Goal: Information Seeking & Learning: Learn about a topic

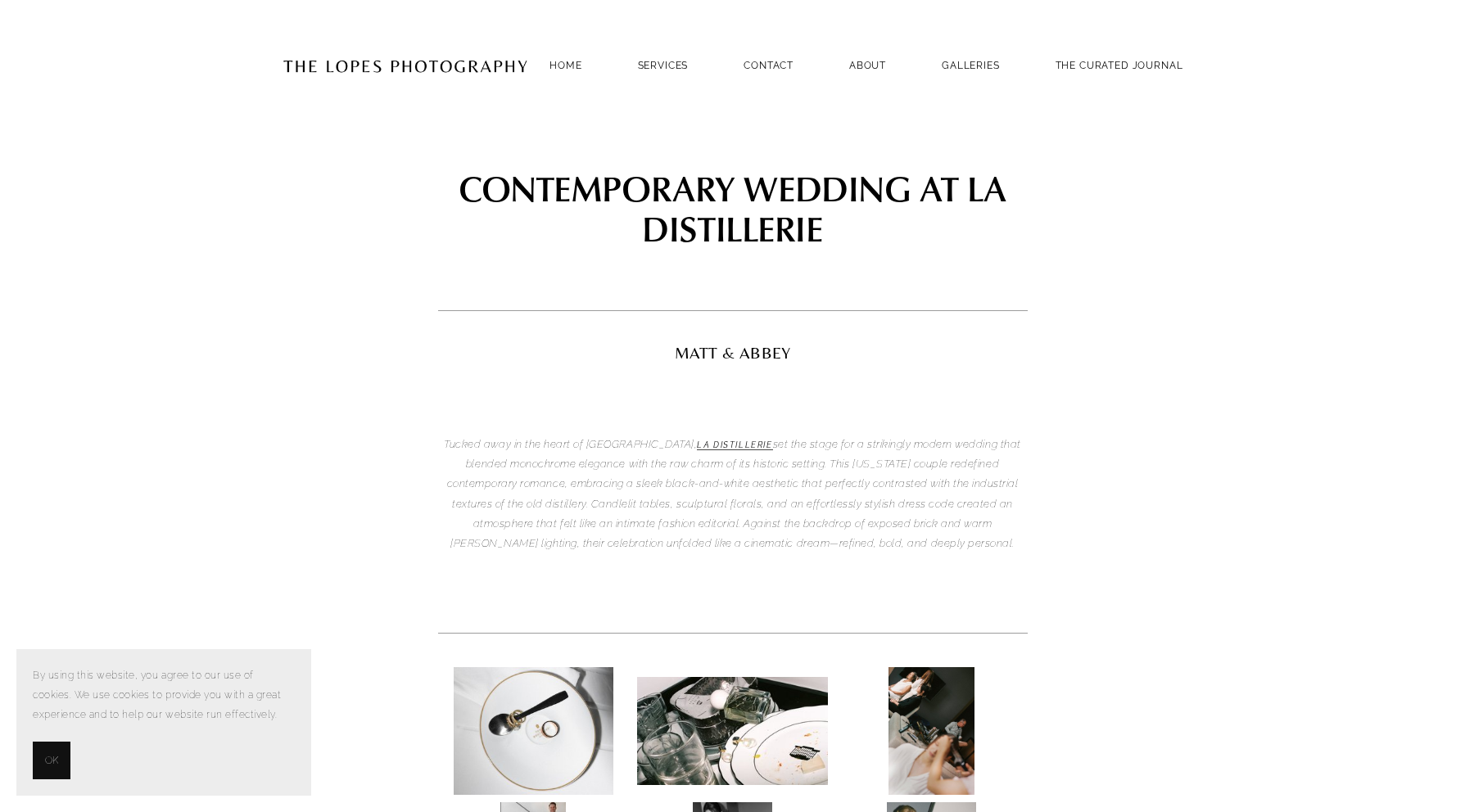
drag, startPoint x: 52, startPoint y: 761, endPoint x: 116, endPoint y: 723, distance: 74.4
click at [52, 761] on span "OK" at bounding box center [52, 760] width 13 height 20
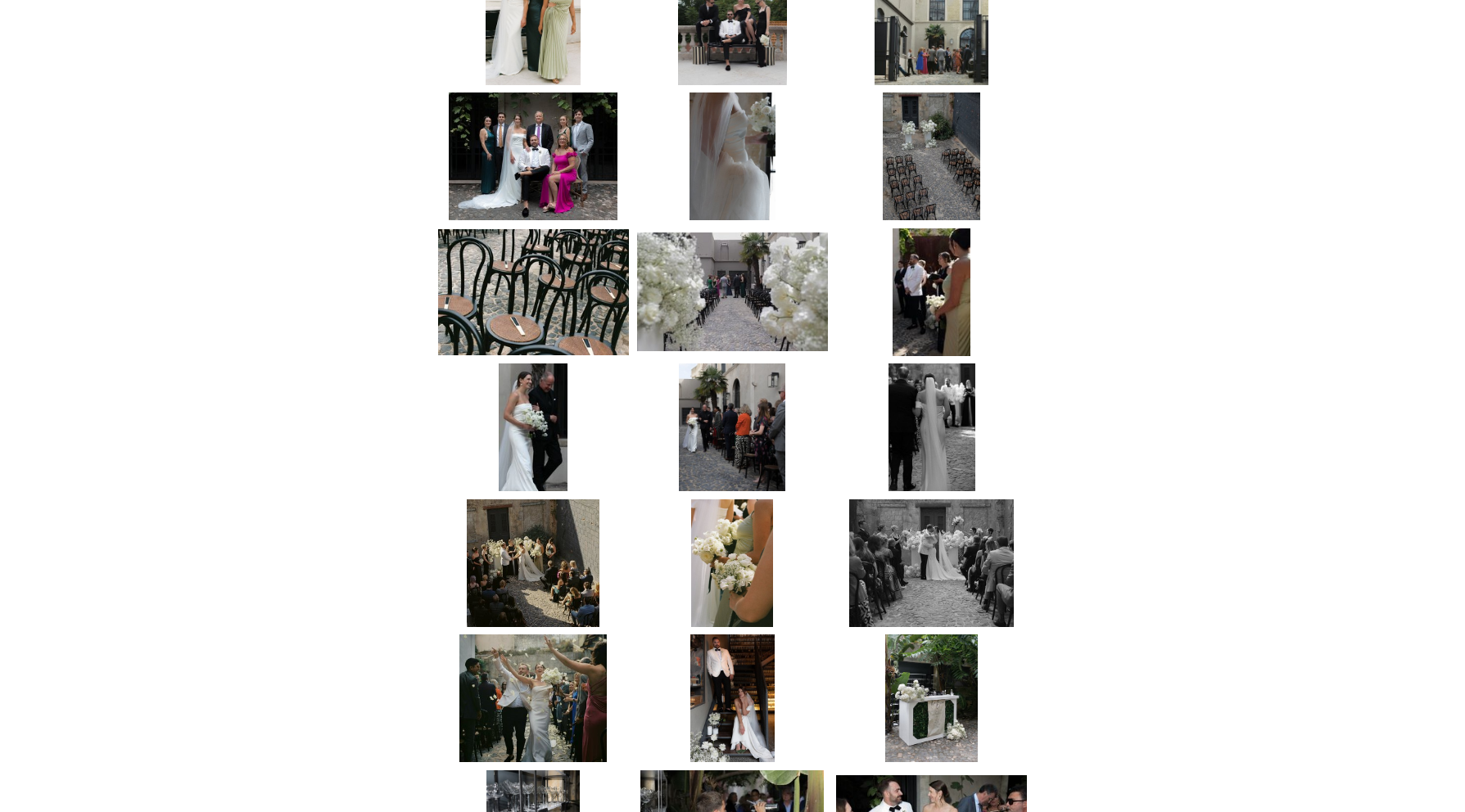
scroll to position [1795, 0]
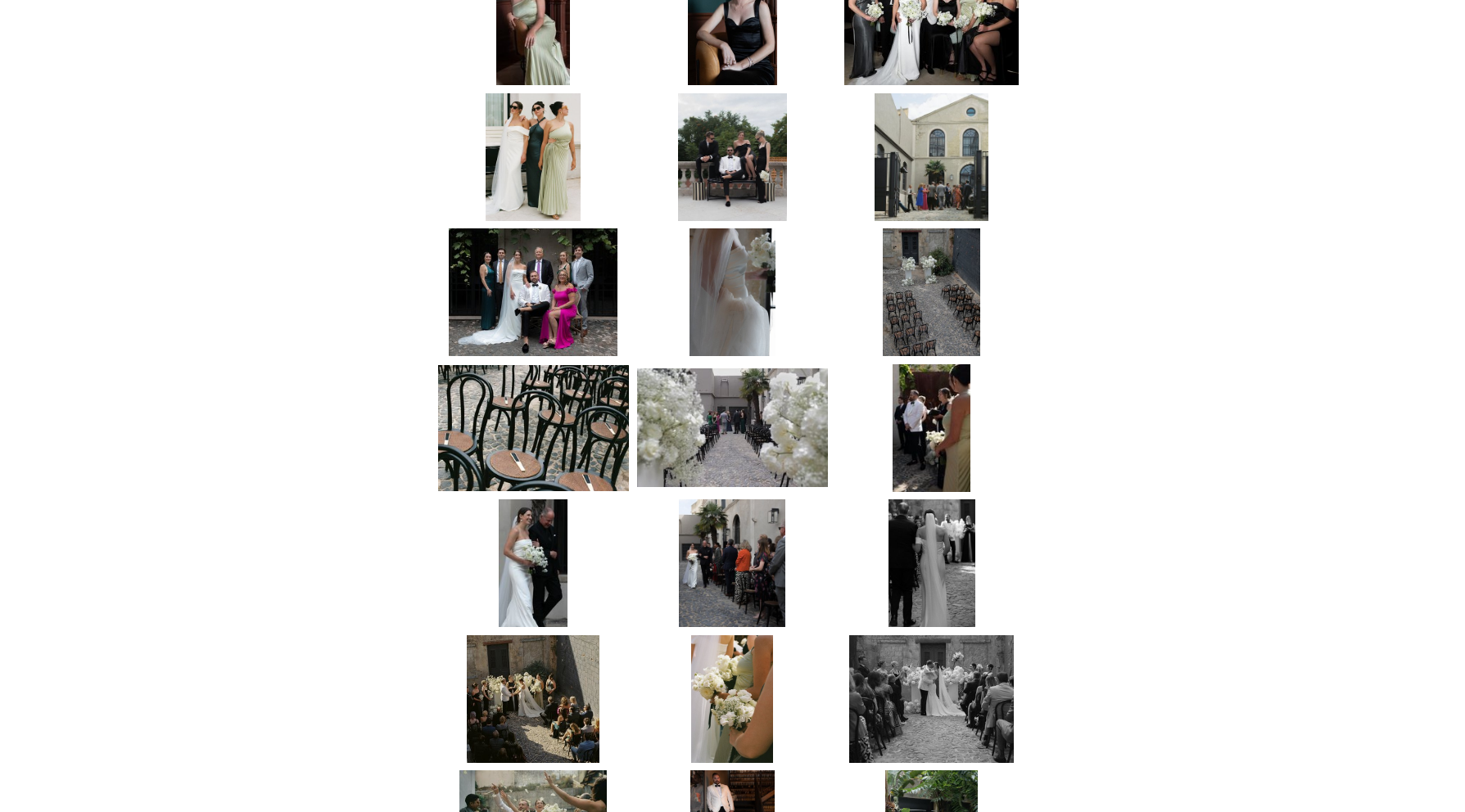
click at [554, 147] on img at bounding box center [533, 157] width 94 height 128
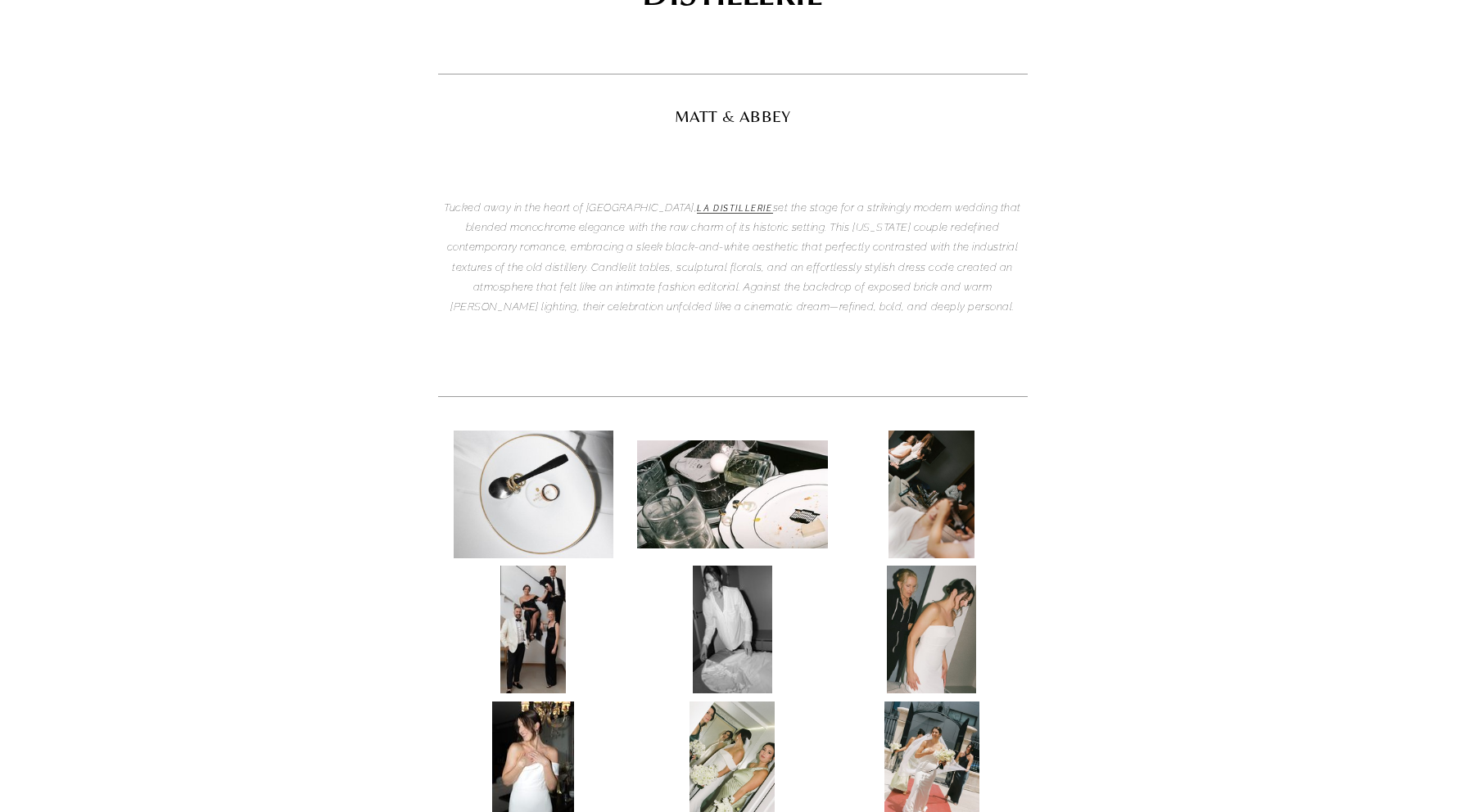
scroll to position [0, 0]
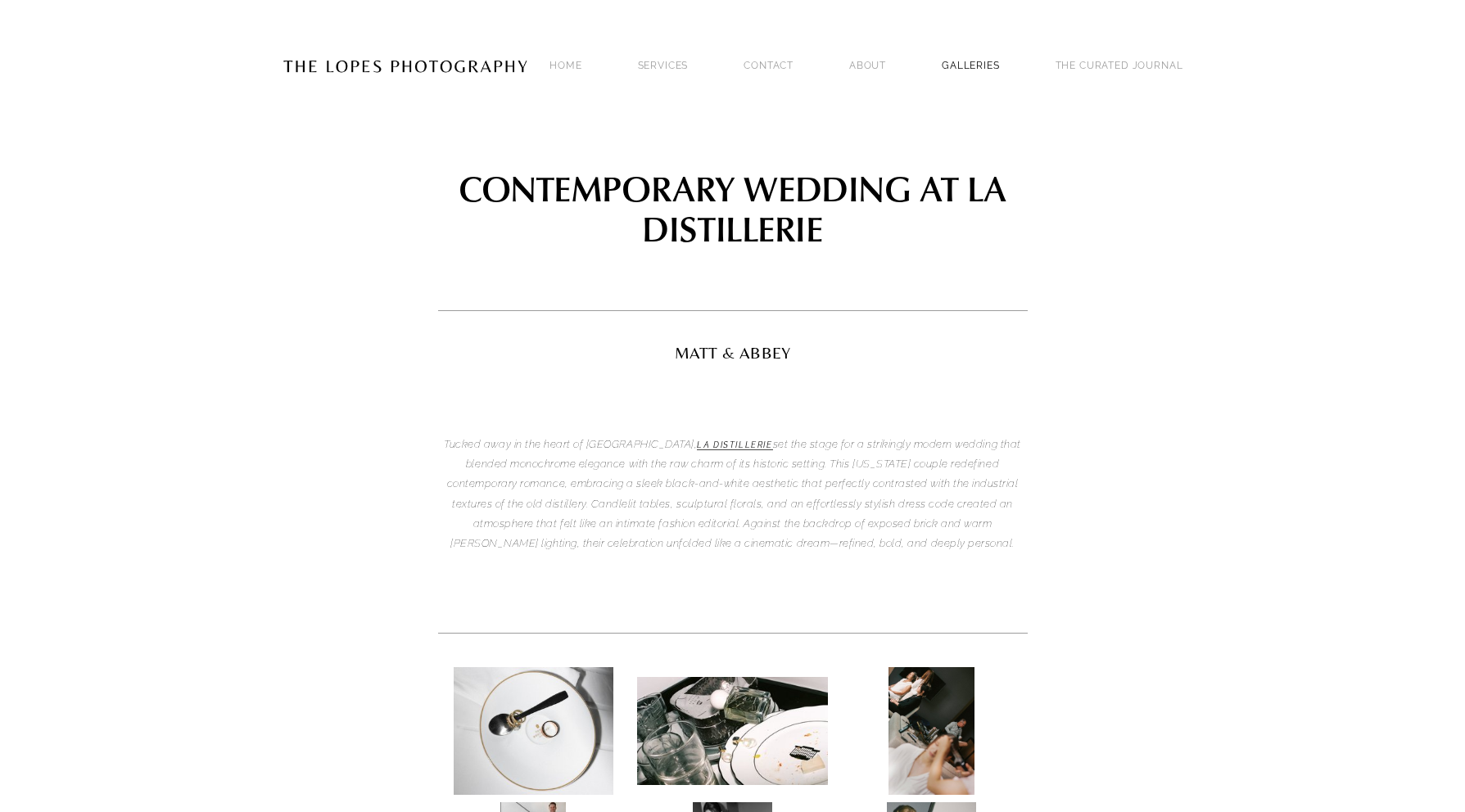
click at [988, 71] on link "GALLERIES" at bounding box center [971, 64] width 58 height 22
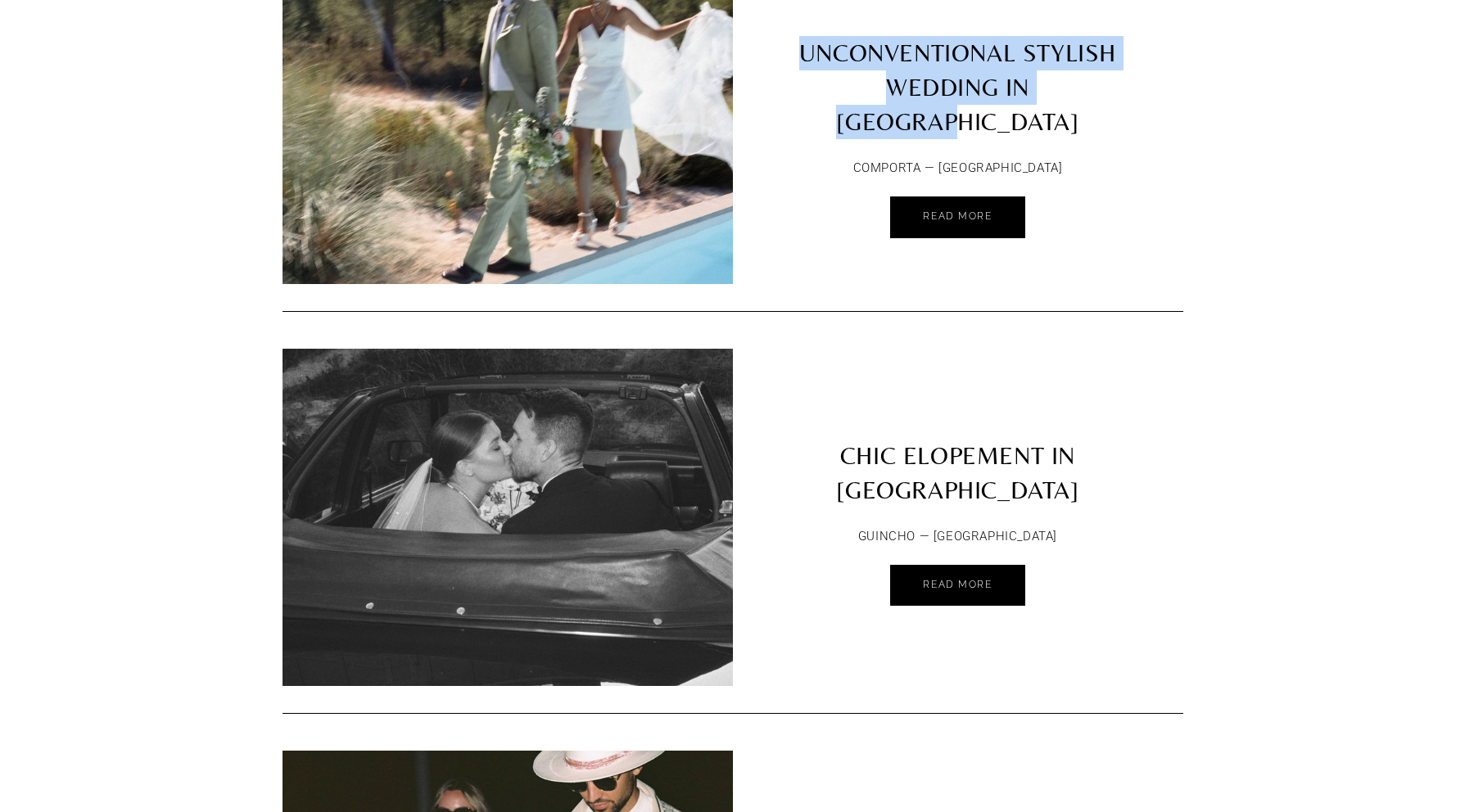
scroll to position [7296, 0]
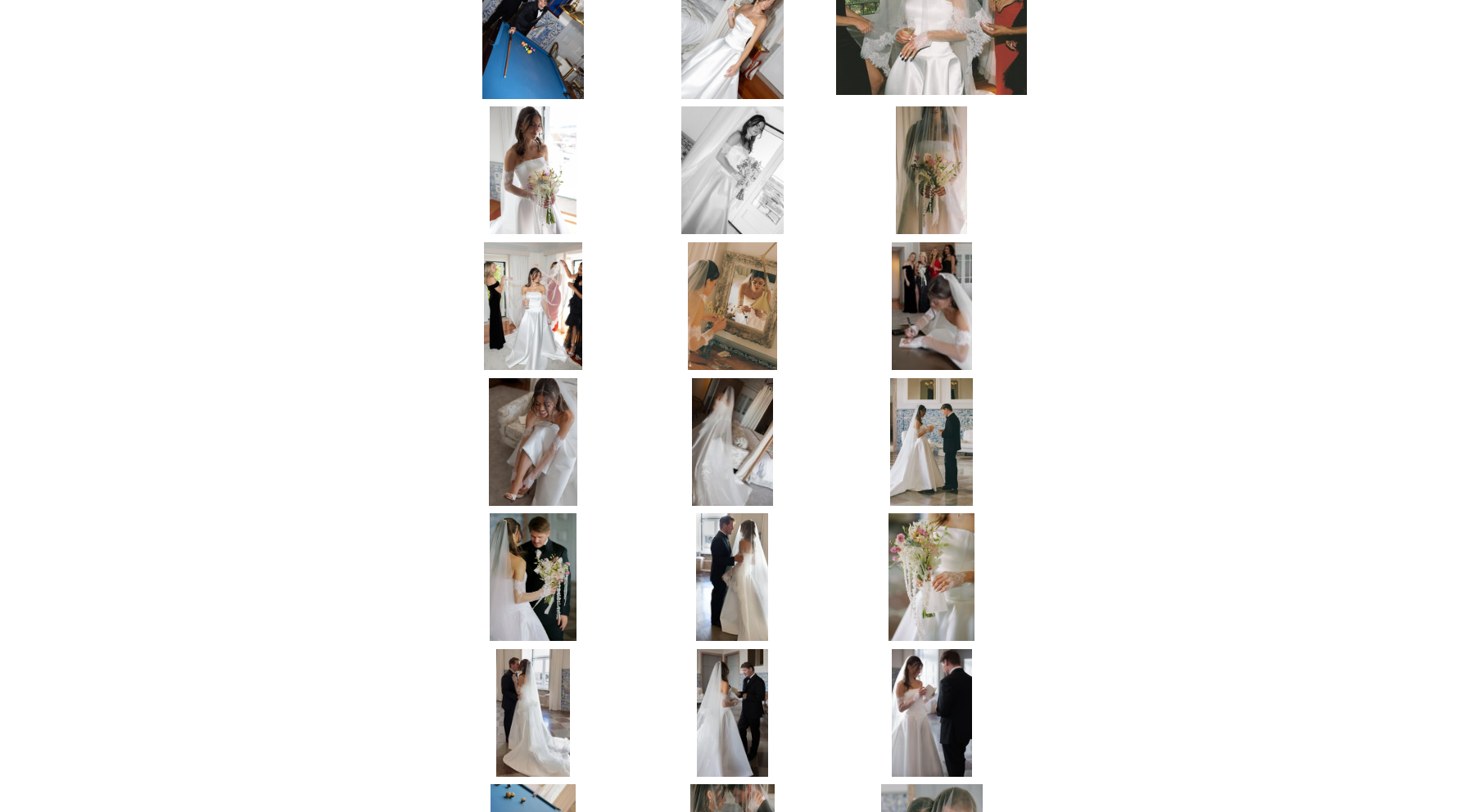
scroll to position [3291, 0]
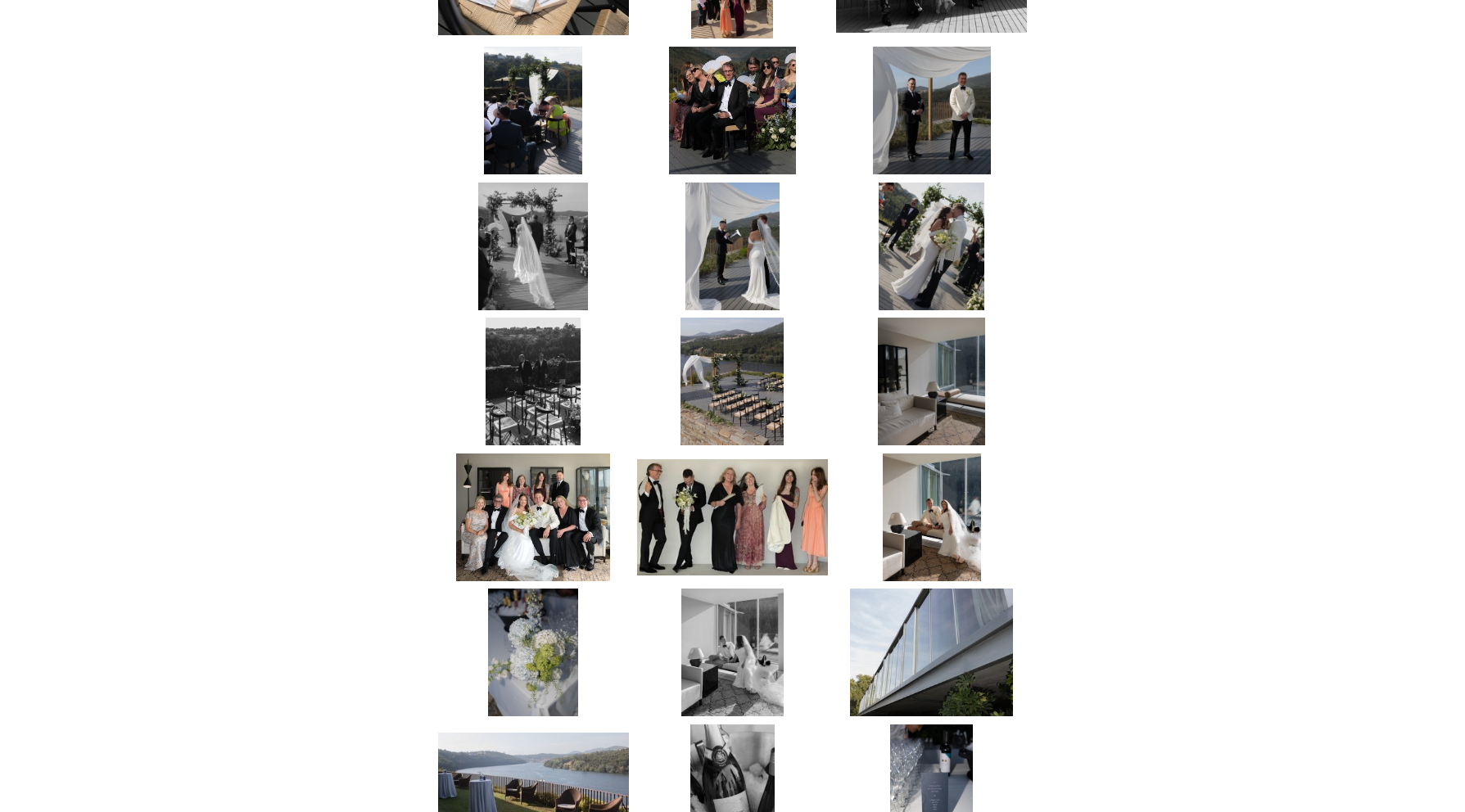
scroll to position [2787, 0]
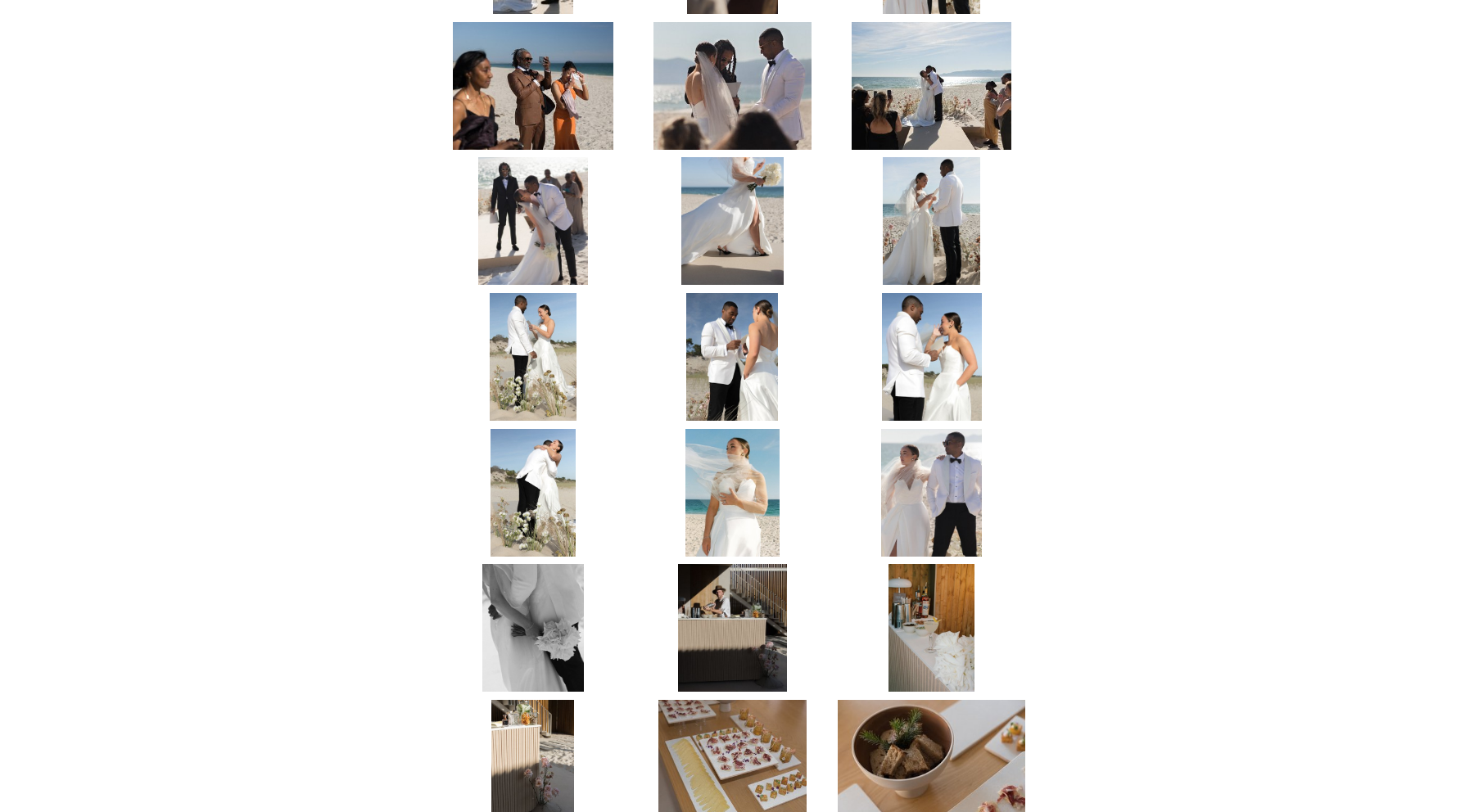
scroll to position [3339, 0]
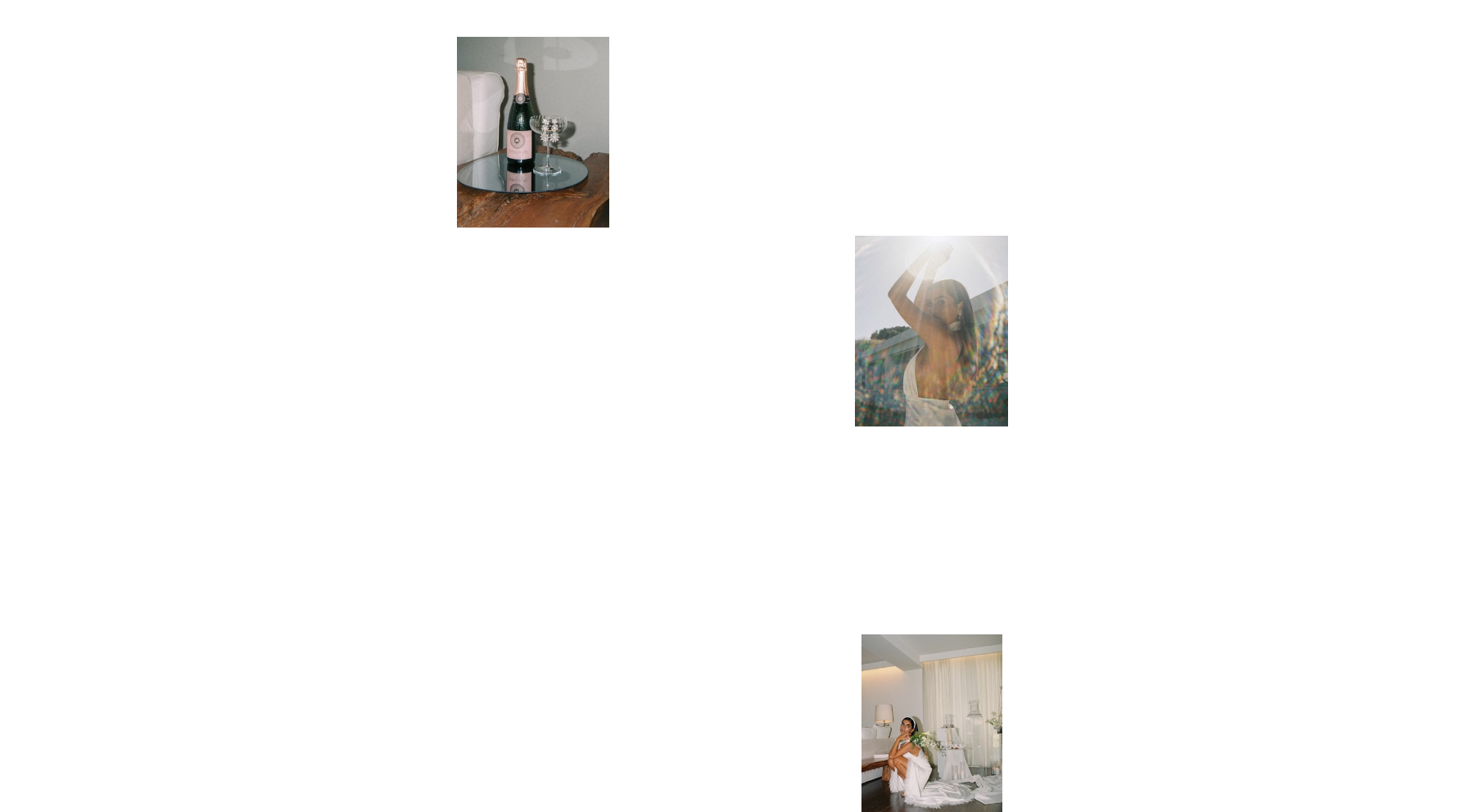
scroll to position [2677, 0]
